Goal: Entertainment & Leisure: Consume media (video, audio)

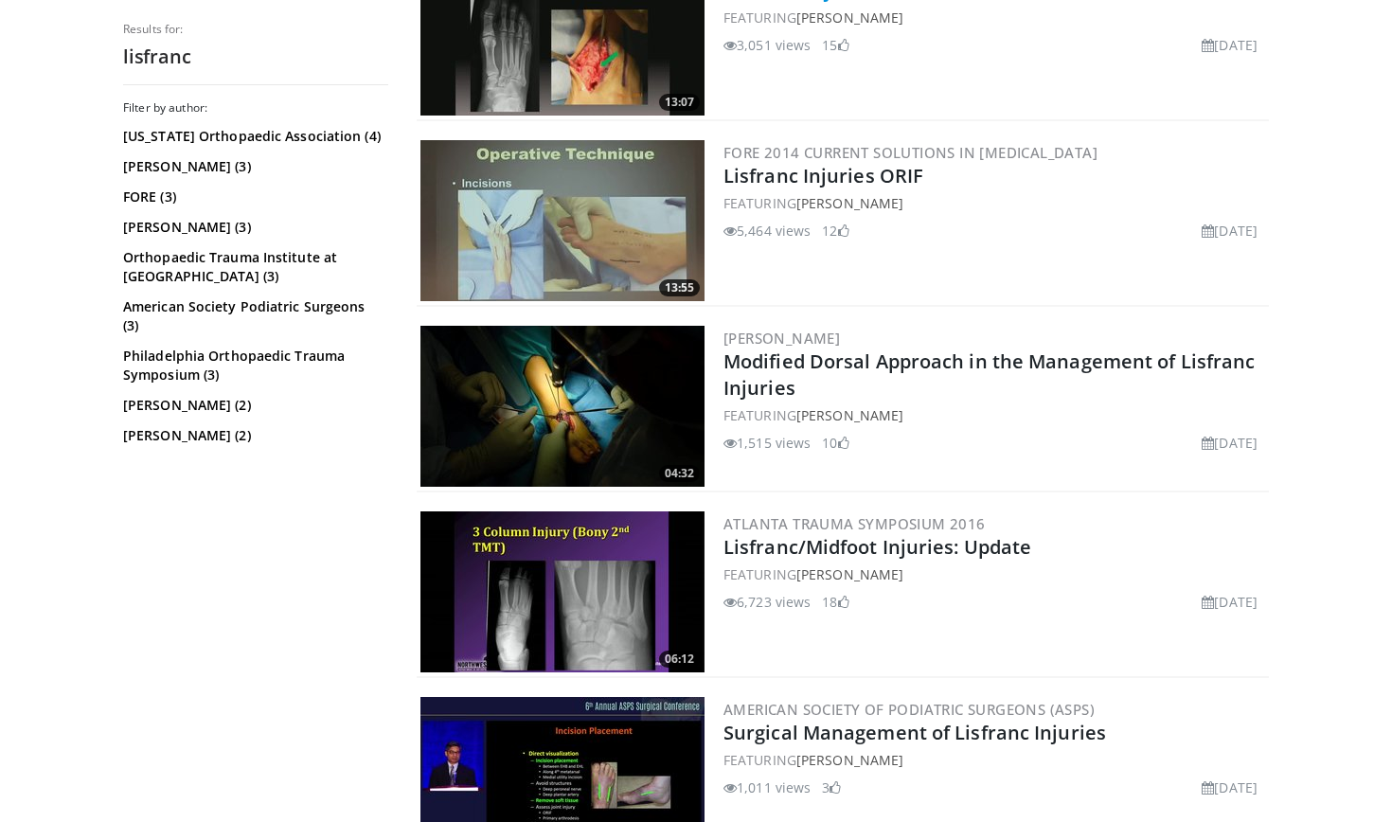
scroll to position [3091, 0]
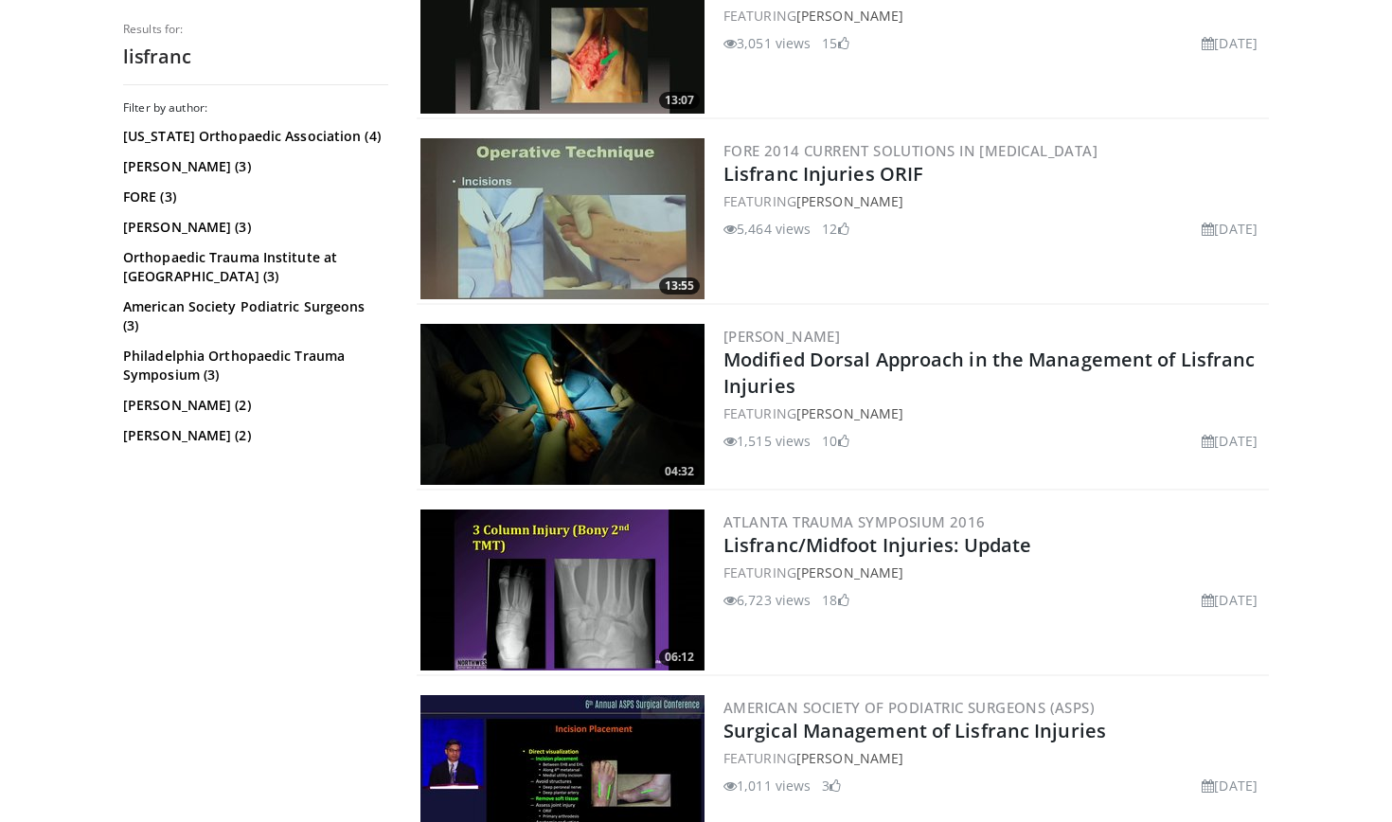
click at [606, 437] on img at bounding box center [563, 404] width 284 height 161
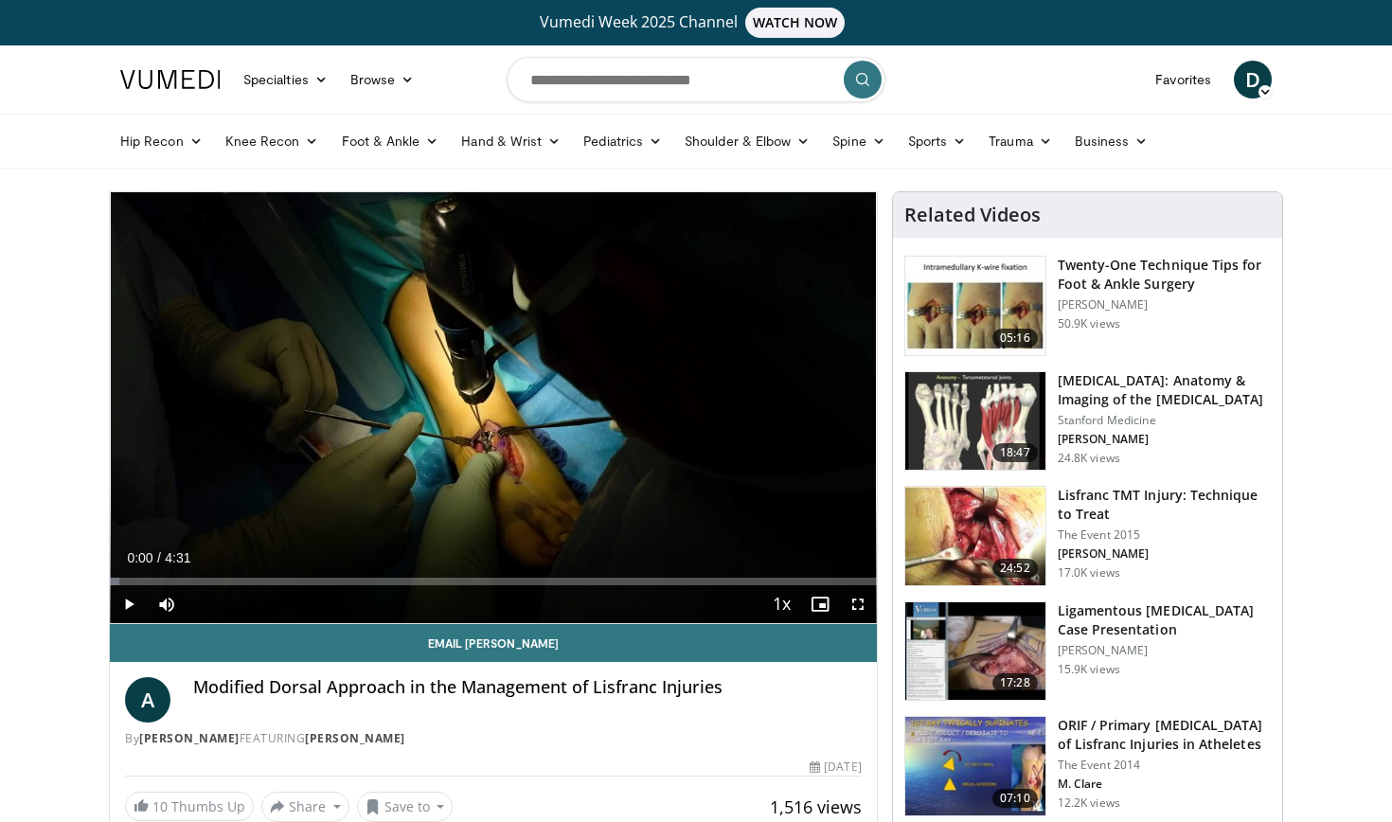
click at [855, 603] on span "Video Player" at bounding box center [858, 604] width 38 height 38
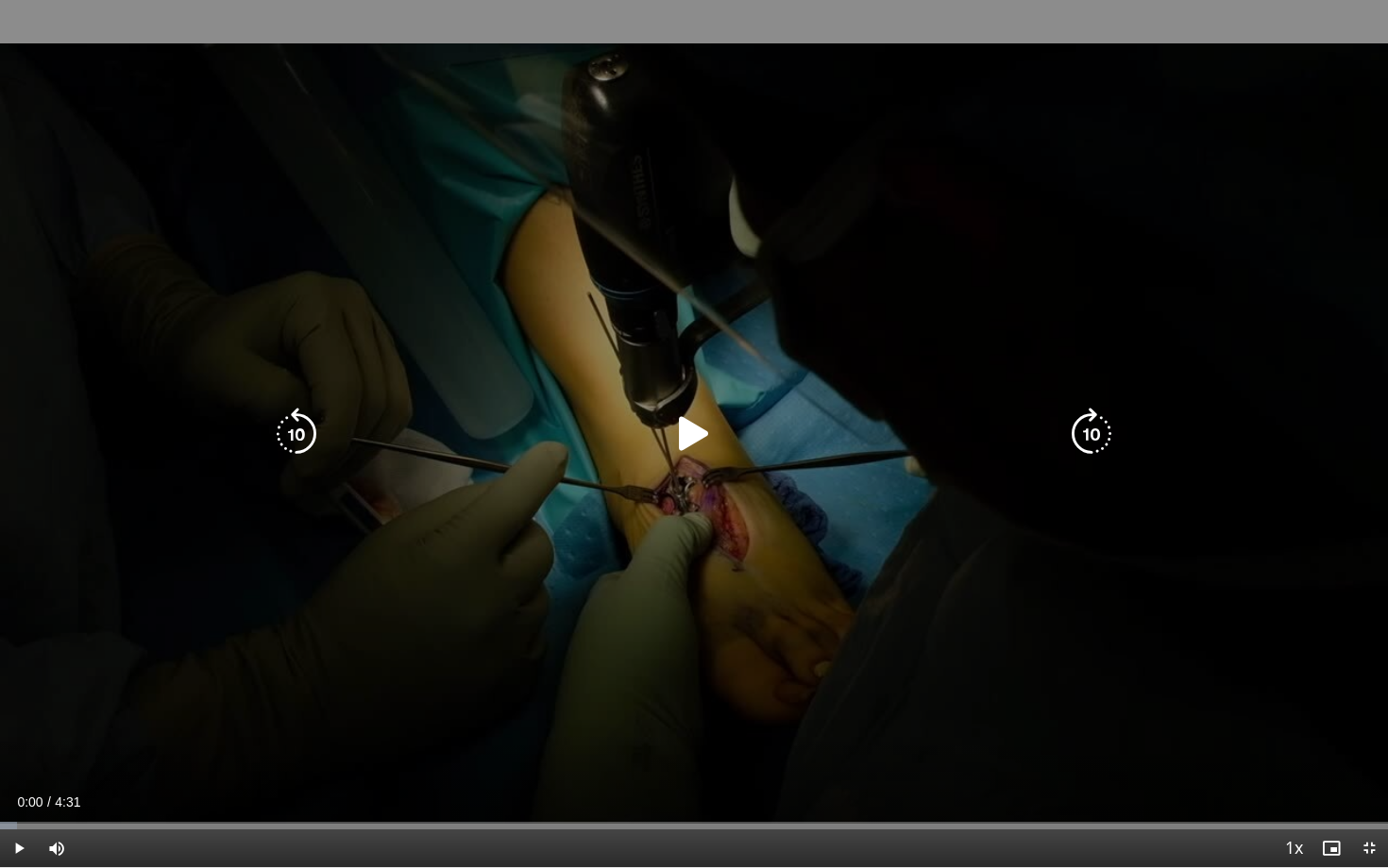
click at [694, 438] on icon "Video Player" at bounding box center [694, 434] width 53 height 53
click at [1080, 439] on icon "Video Player" at bounding box center [1091, 434] width 53 height 53
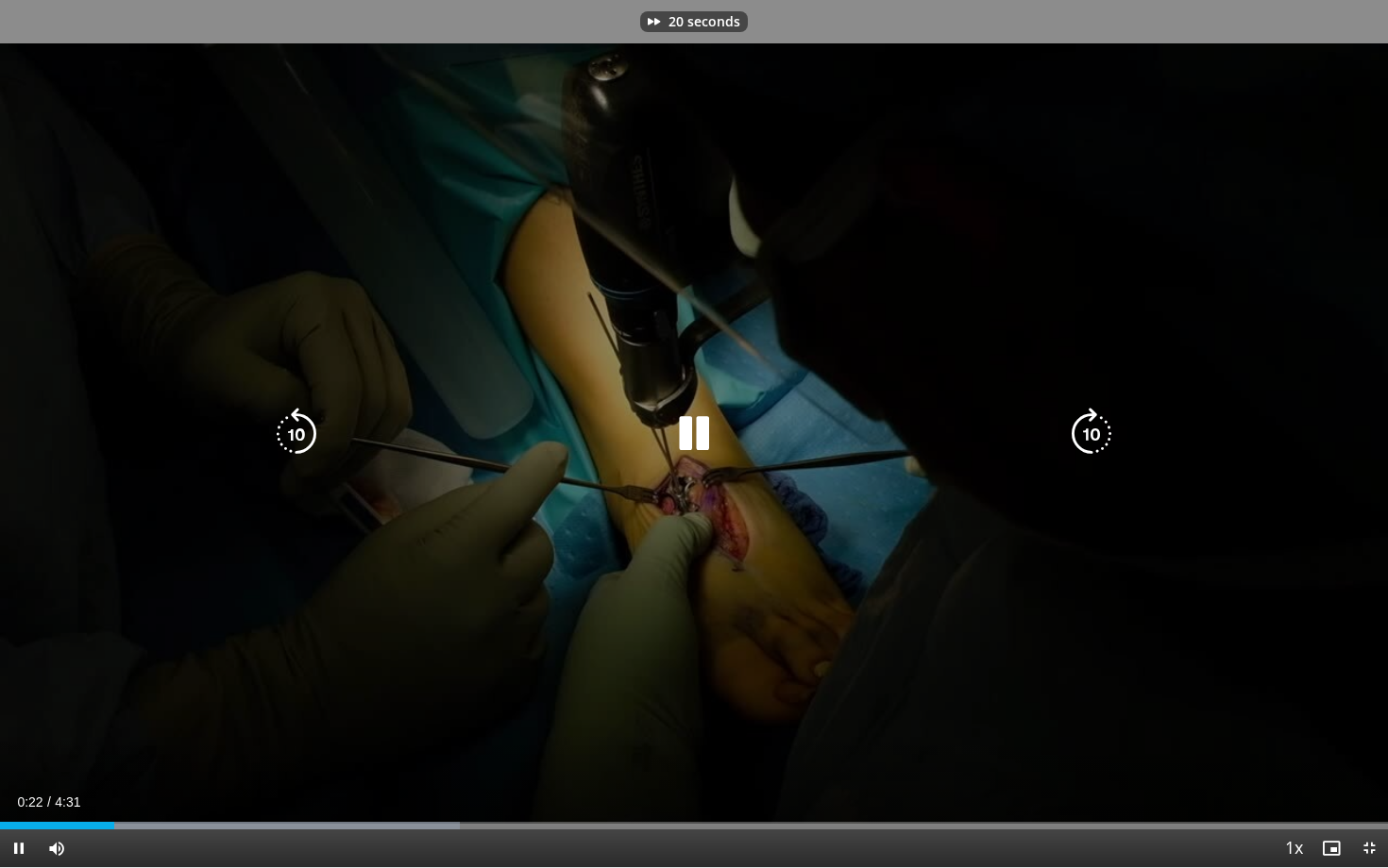
click at [1080, 439] on icon "Video Player" at bounding box center [1091, 434] width 53 height 53
